Goal: Check status: Check status

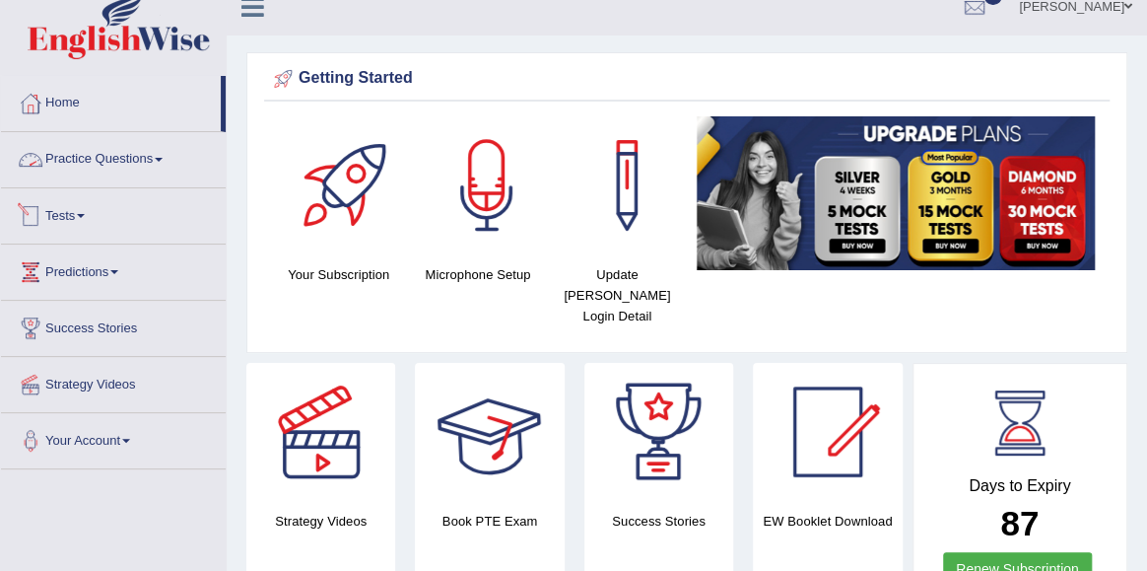
click at [72, 199] on link "Tests" at bounding box center [113, 212] width 225 height 49
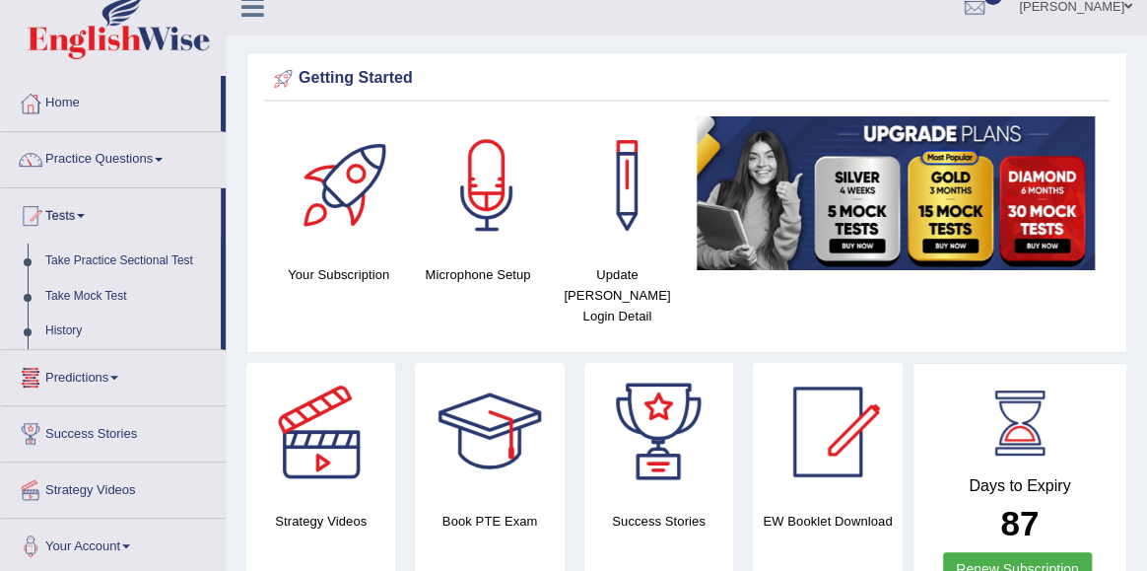
click at [69, 329] on link "History" at bounding box center [128, 330] width 184 height 35
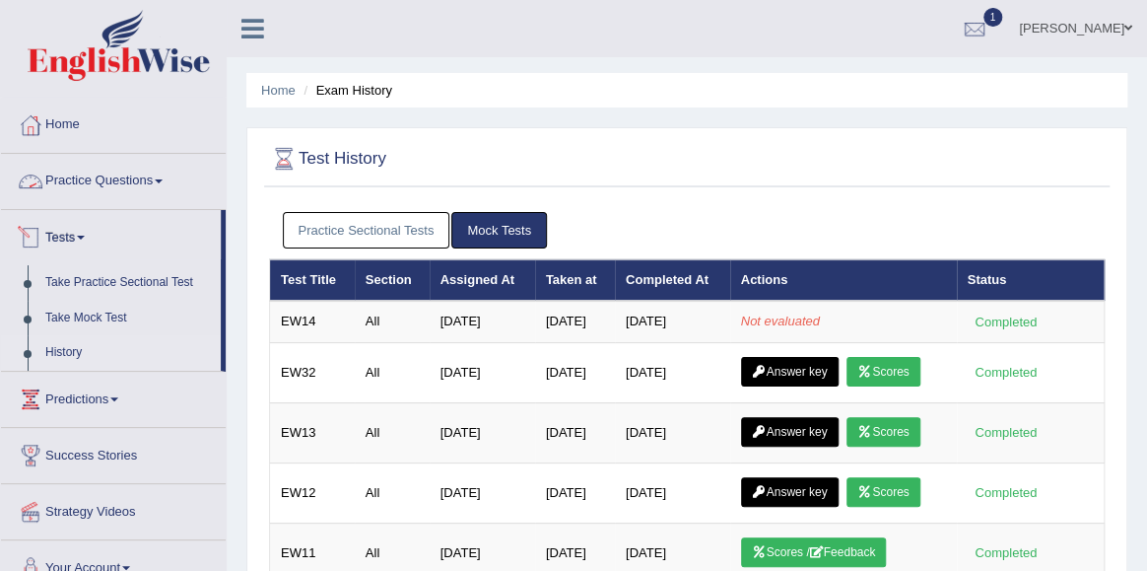
click at [96, 179] on link "Practice Questions" at bounding box center [113, 178] width 225 height 49
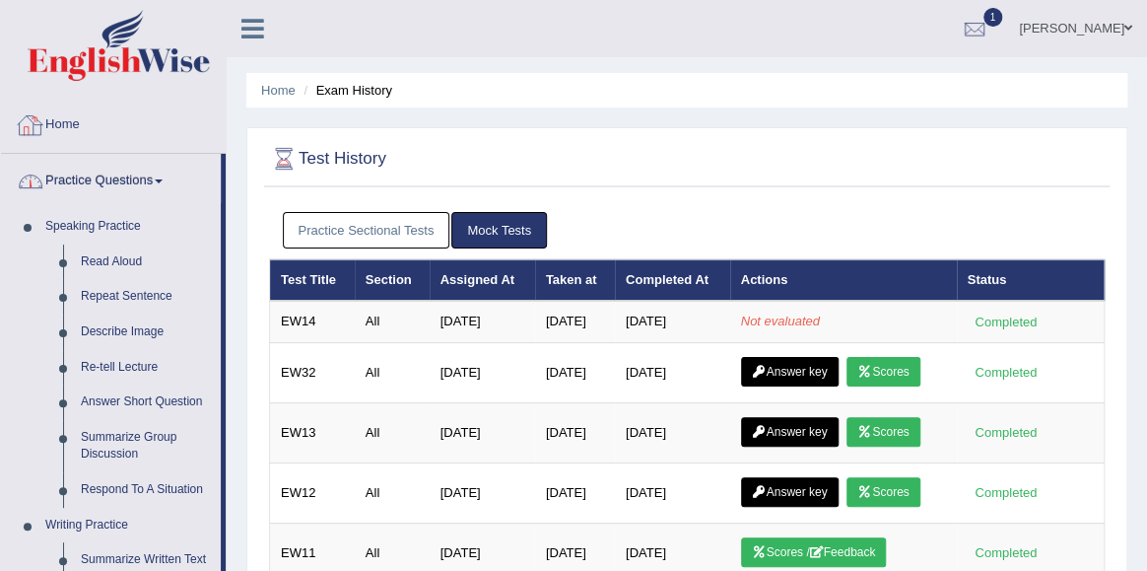
click at [81, 123] on link "Home" at bounding box center [113, 122] width 225 height 49
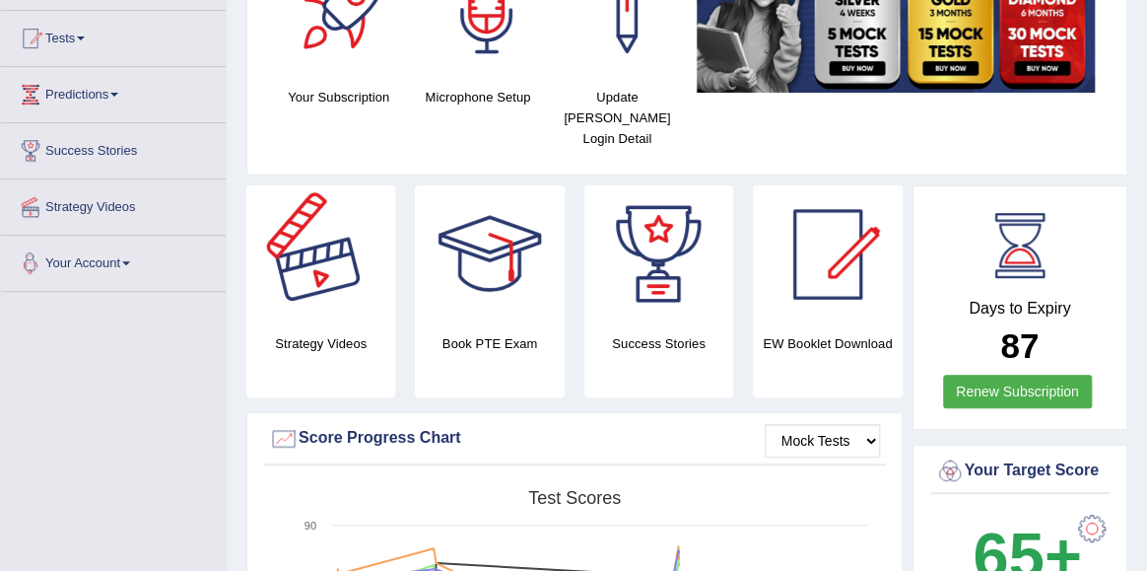
scroll to position [164, 0]
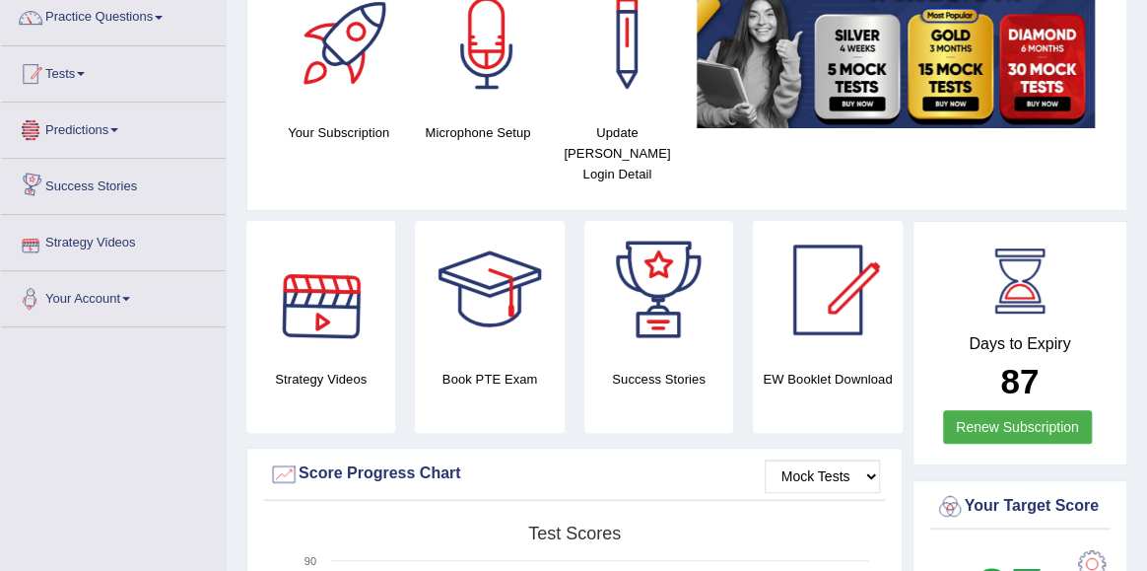
click at [93, 90] on link "Tests" at bounding box center [113, 70] width 225 height 49
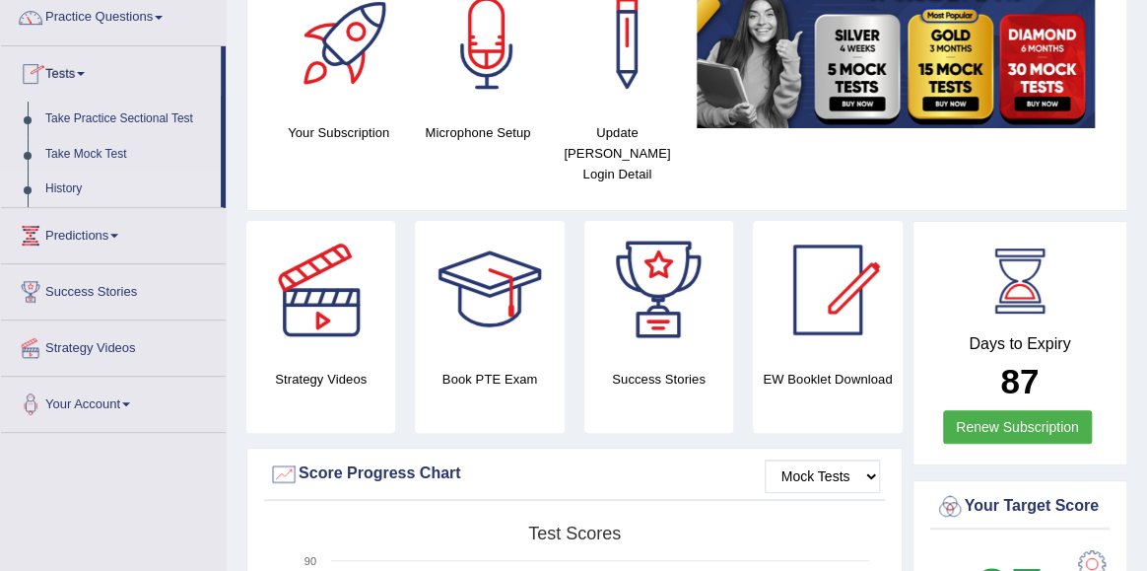
click at [75, 181] on link "History" at bounding box center [128, 189] width 184 height 35
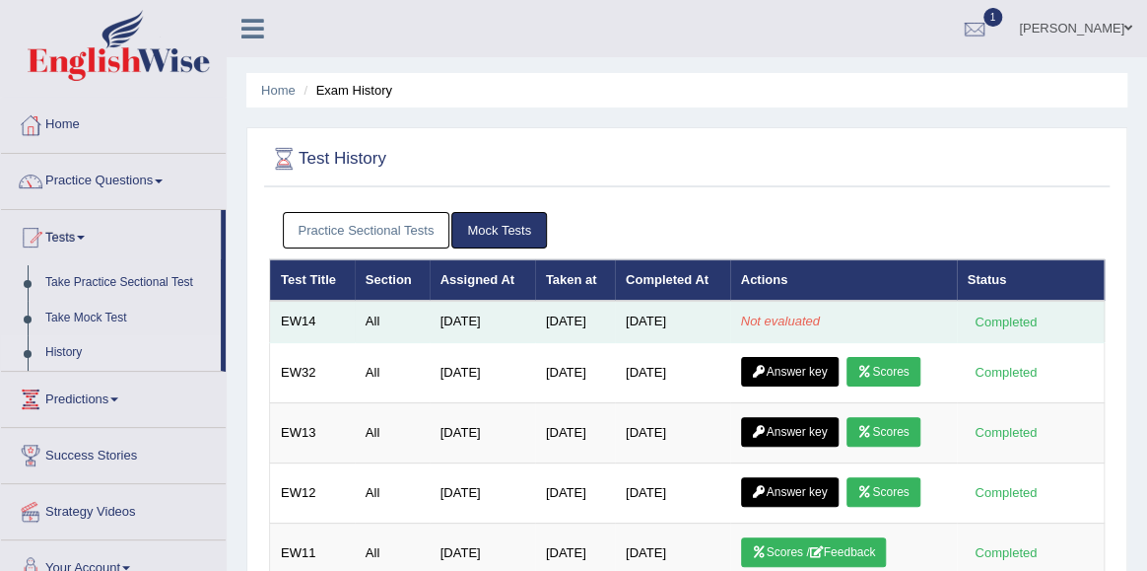
click at [730, 325] on td "[DATE]" at bounding box center [672, 321] width 115 height 41
click at [784, 318] on em "Not evaluated" at bounding box center [780, 320] width 79 height 15
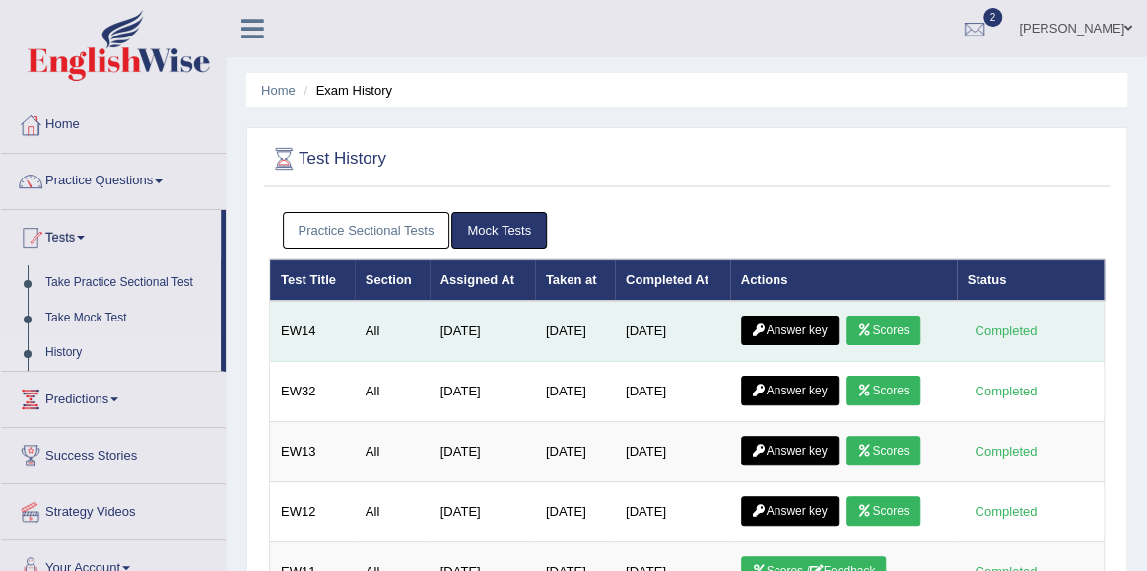
click at [898, 337] on link "Scores" at bounding box center [883, 330] width 73 height 30
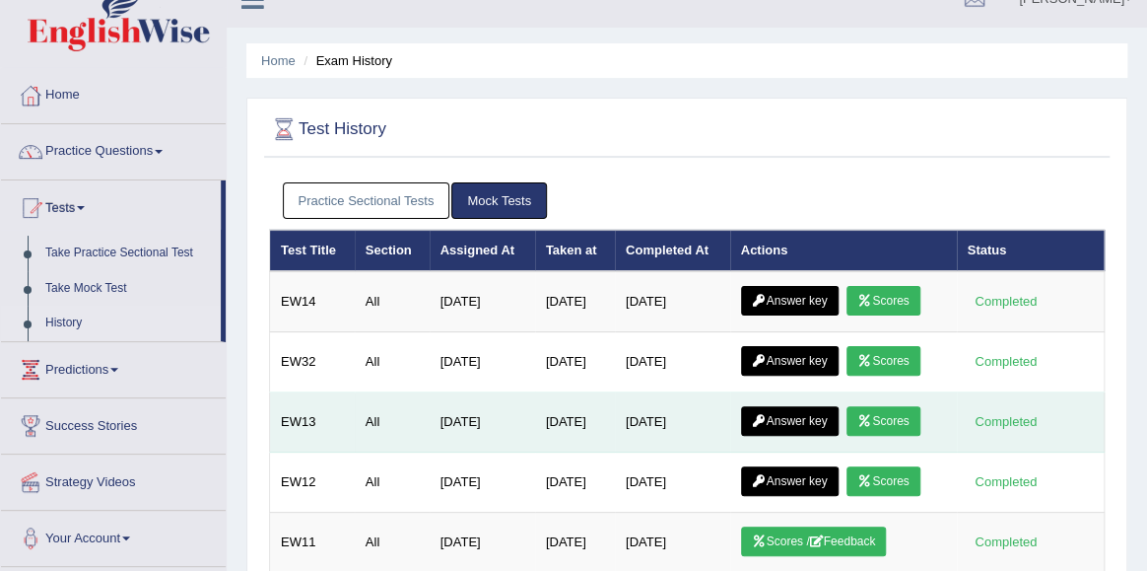
scroll to position [42, 0]
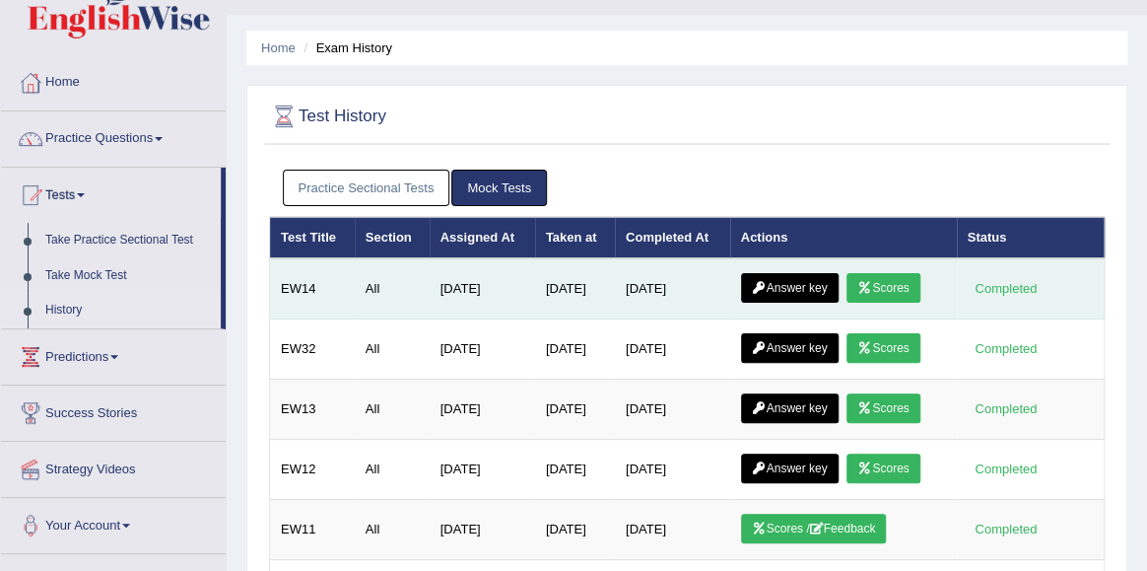
click at [810, 290] on link "Answer key" at bounding box center [790, 288] width 98 height 30
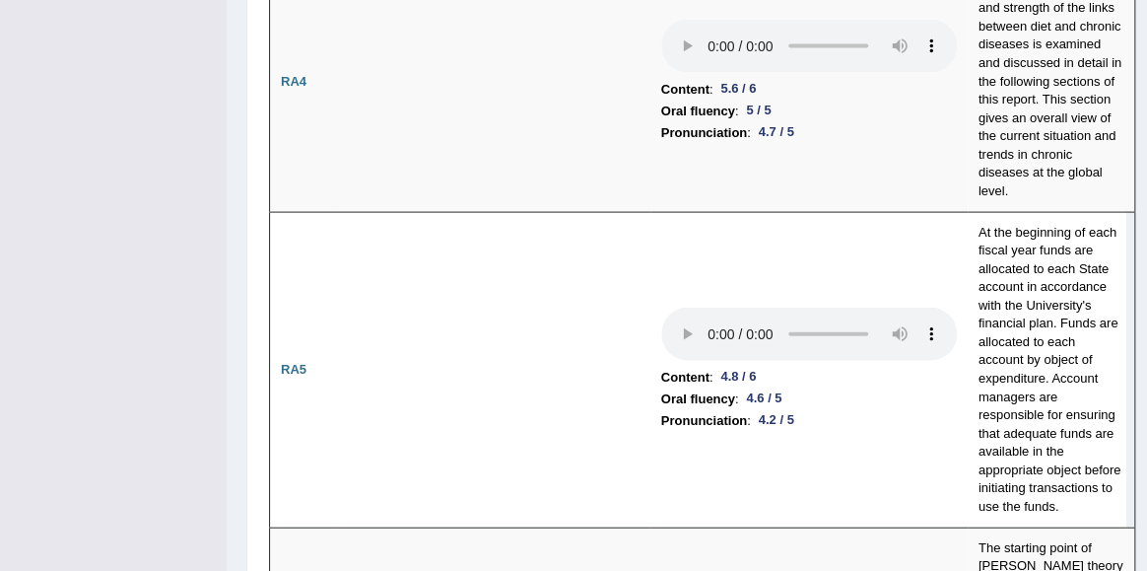
scroll to position [1658, 0]
